Goal: Task Accomplishment & Management: Manage account settings

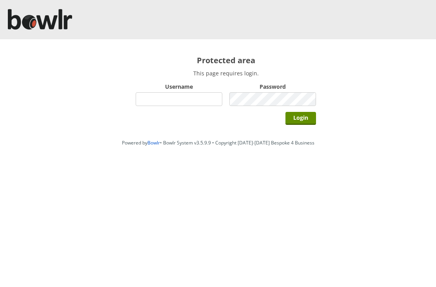
click at [191, 99] on input "Username" at bounding box center [179, 99] width 87 height 14
type input "Hornseaindoorbowlsclub"
click at [306, 118] on input "Login" at bounding box center [300, 118] width 31 height 13
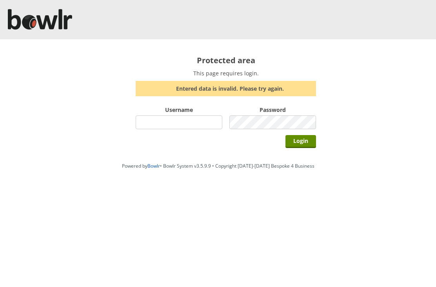
click at [190, 125] on input "Username" at bounding box center [179, 122] width 87 height 14
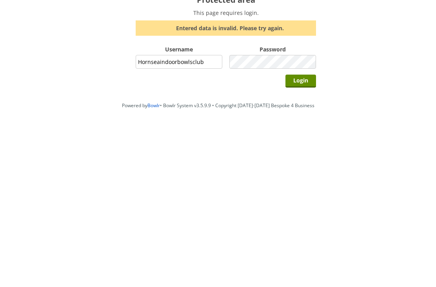
type input "Hornseaindoorbowlsclub"
click at [308, 135] on input "Login" at bounding box center [300, 141] width 31 height 13
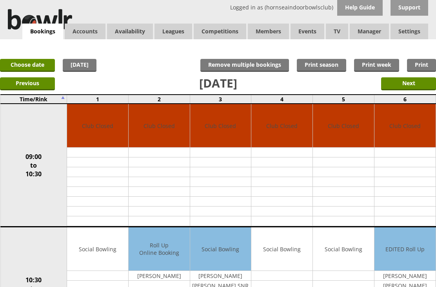
click at [416, 87] on input "Next" at bounding box center [408, 83] width 55 height 13
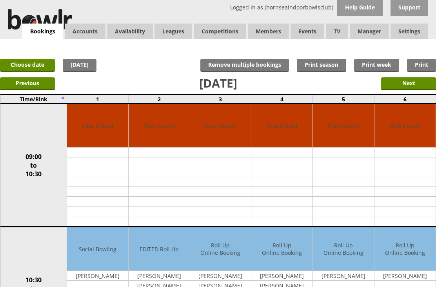
click at [417, 85] on input "Next" at bounding box center [408, 83] width 55 height 13
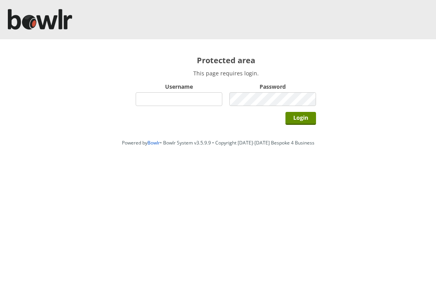
click at [190, 99] on input "Username" at bounding box center [179, 99] width 87 height 14
type input "Hornseaindoorbowlsclub"
click at [309, 118] on input "Login" at bounding box center [300, 118] width 31 height 13
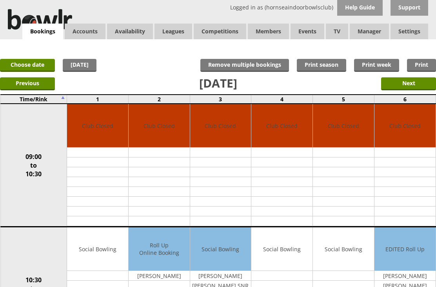
click at [38, 59] on link "Choose date" at bounding box center [27, 65] width 55 height 13
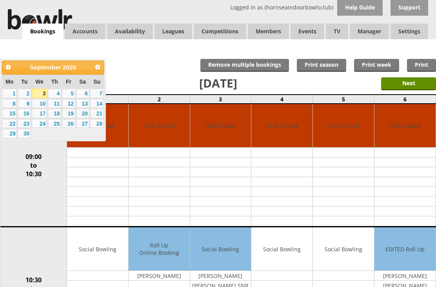
click at [99, 64] on span "Next" at bounding box center [97, 67] width 6 height 6
click at [103, 104] on link "12" at bounding box center [97, 103] width 14 height 9
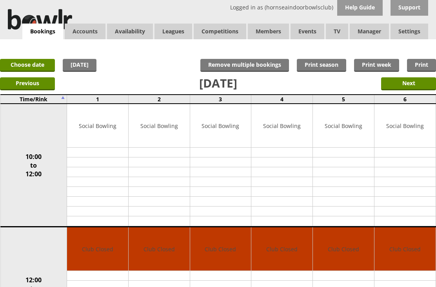
click at [32, 67] on link "Choose date" at bounding box center [27, 65] width 55 height 13
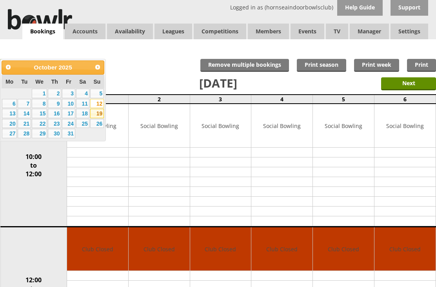
click at [102, 116] on link "19" at bounding box center [97, 113] width 14 height 9
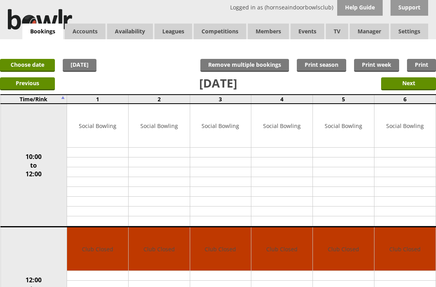
click at [40, 66] on link "Choose date" at bounding box center [27, 65] width 55 height 13
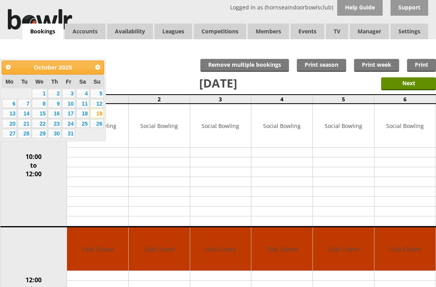
click at [100, 66] on span "Next" at bounding box center [97, 67] width 6 height 6
click at [87, 94] on link "1" at bounding box center [82, 93] width 13 height 9
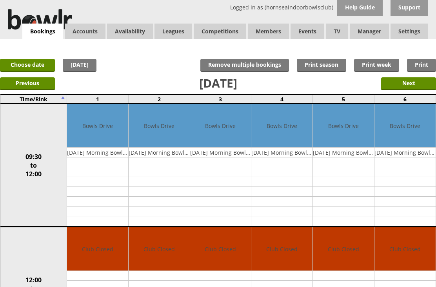
click at [43, 62] on link "Choose date" at bounding box center [27, 65] width 55 height 13
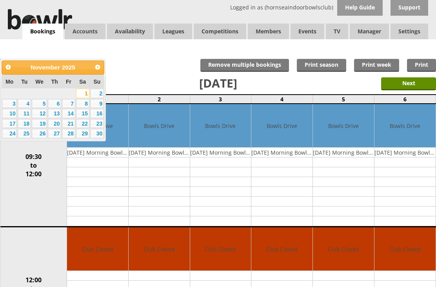
click at [87, 105] on link "8" at bounding box center [82, 103] width 13 height 9
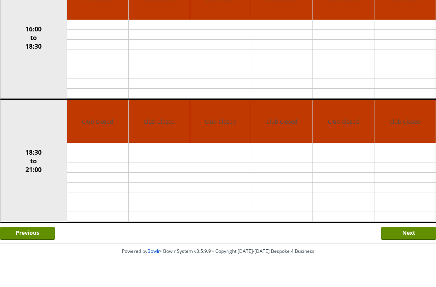
scroll to position [484, 0]
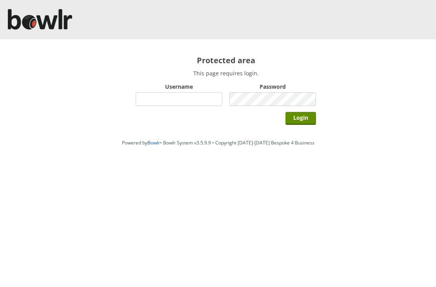
click at [149, 102] on input "Username" at bounding box center [179, 99] width 87 height 14
click at [206, 97] on input "Hornseaindoorbowlsclub" at bounding box center [179, 99] width 87 height 14
type input "Hornseaindoorbowlsclub"
click at [307, 116] on input "Login" at bounding box center [300, 118] width 31 height 13
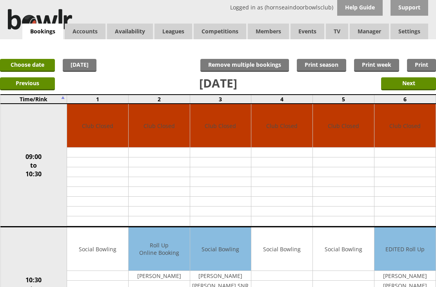
click at [413, 84] on input "Next" at bounding box center [408, 83] width 55 height 13
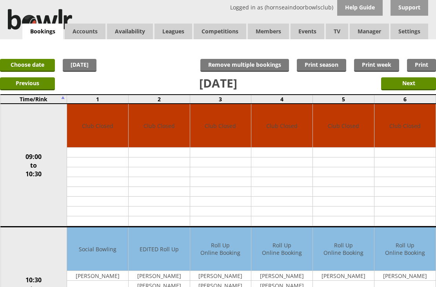
click at [419, 86] on input "Next" at bounding box center [408, 83] width 55 height 13
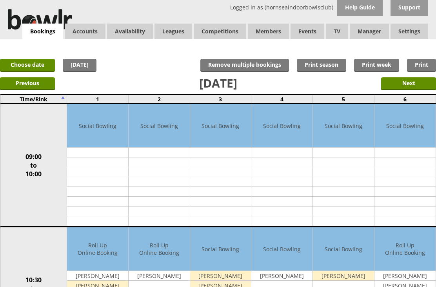
click at [415, 81] on input "Next" at bounding box center [408, 83] width 55 height 13
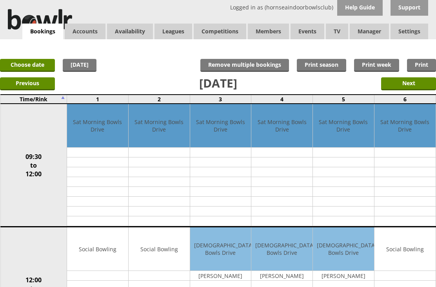
click at [414, 85] on input "Next" at bounding box center [408, 83] width 55 height 13
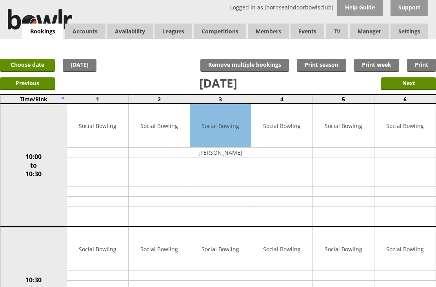
click at [412, 84] on input "Next" at bounding box center [408, 83] width 55 height 13
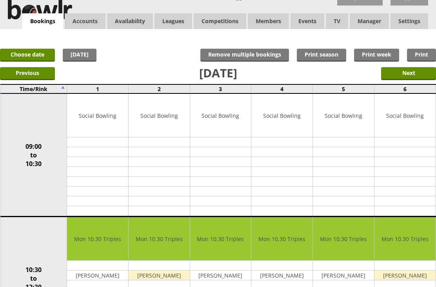
scroll to position [10, 0]
click at [416, 73] on input "Next" at bounding box center [408, 73] width 55 height 13
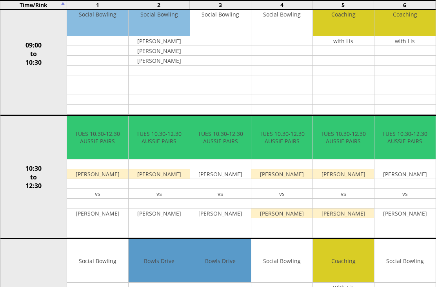
scroll to position [111, 0]
